Goal: Information Seeking & Learning: Learn about a topic

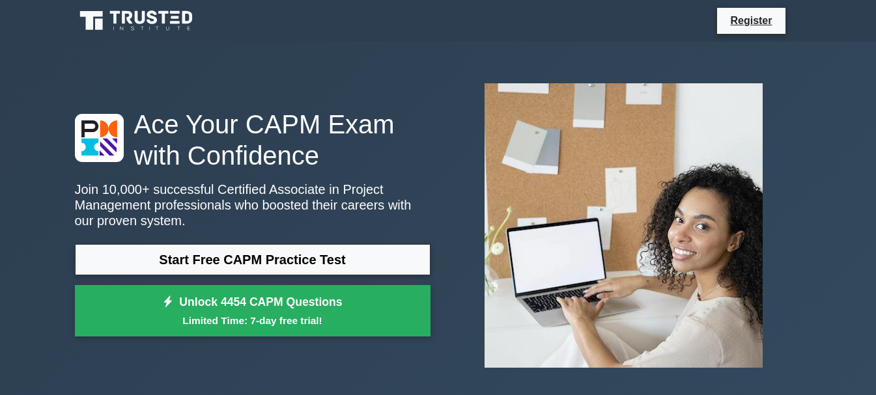
click at [161, 268] on link "Start Free CAPM Practice Test" at bounding box center [253, 259] width 356 height 31
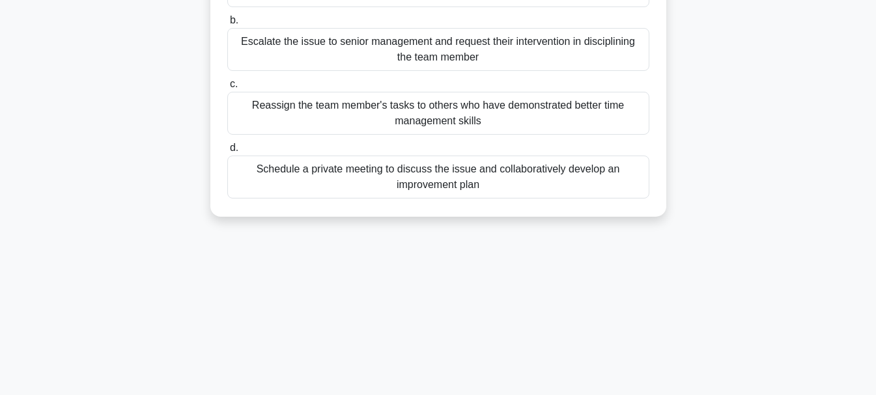
scroll to position [228, 0]
